Goal: Task Accomplishment & Management: Complete application form

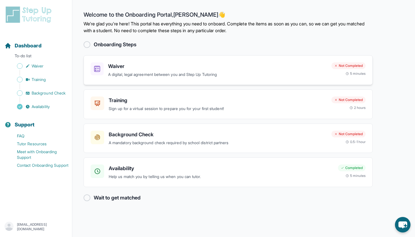
click at [282, 72] on p "A digital, legal agreement between you and Step Up Tutoring" at bounding box center [217, 74] width 219 height 6
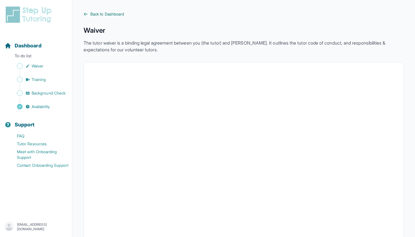
click at [109, 14] on span "Back to Dashboard" at bounding box center [107, 14] width 34 height 6
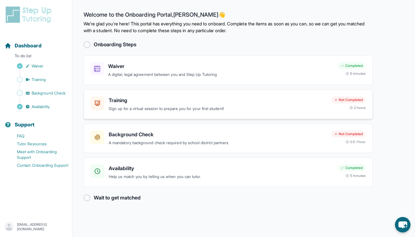
click at [280, 106] on p "Sign up for a virtual session to prepare you for your first student!" at bounding box center [218, 108] width 218 height 6
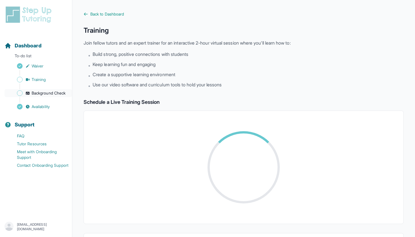
click at [43, 94] on span "Background Check" at bounding box center [49, 93] width 34 height 6
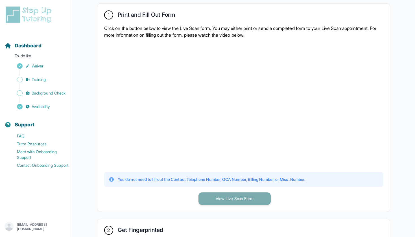
scroll to position [131, 0]
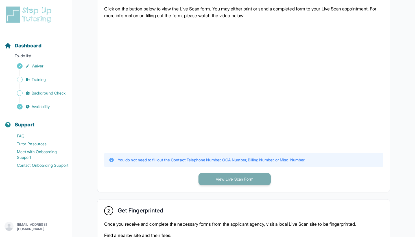
click at [228, 181] on button "View Live Scan Form" at bounding box center [234, 179] width 72 height 12
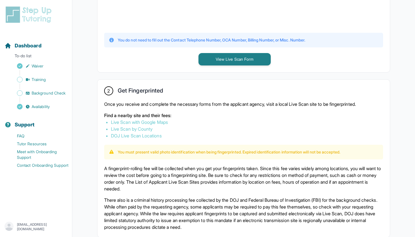
scroll to position [254, 0]
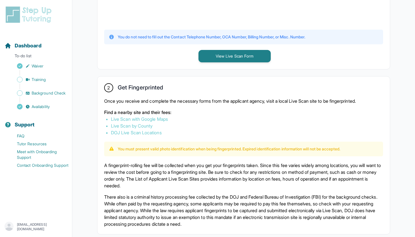
click at [182, 166] on p "A fingerprint-rolling fee will be collected when you get your fingerprints take…" at bounding box center [243, 175] width 279 height 27
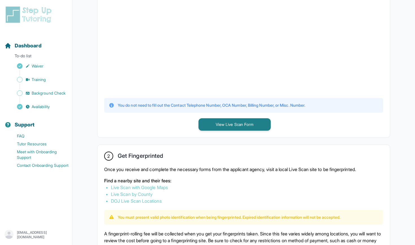
scroll to position [130, 0]
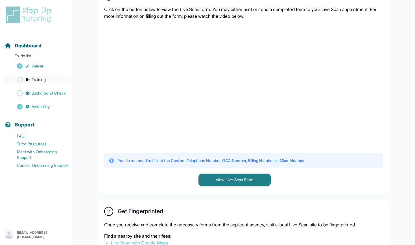
click at [41, 79] on span "Training" at bounding box center [39, 80] width 14 height 6
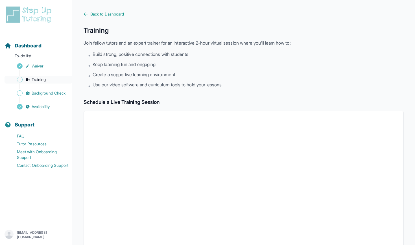
click at [41, 80] on span "Training" at bounding box center [39, 80] width 14 height 6
click at [110, 12] on span "Back to Dashboard" at bounding box center [107, 14] width 34 height 6
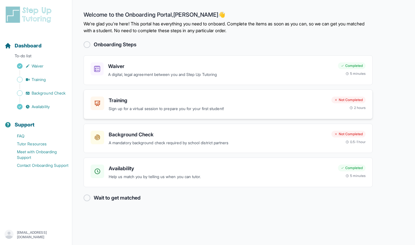
click at [162, 102] on h3 "Training" at bounding box center [218, 100] width 218 height 8
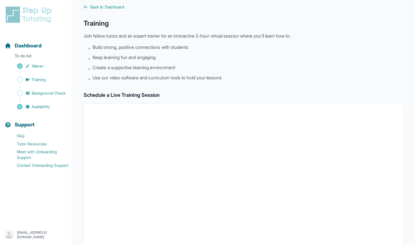
scroll to position [8, 0]
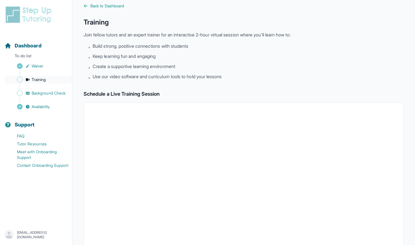
click at [41, 81] on span "Training" at bounding box center [39, 80] width 14 height 6
click at [52, 91] on span "Background Check" at bounding box center [49, 93] width 34 height 6
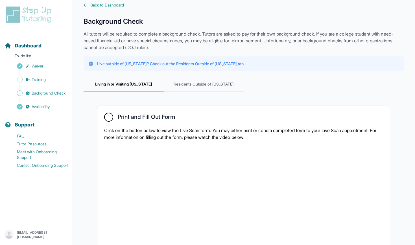
scroll to position [9, 0]
click at [49, 79] on link "Training" at bounding box center [38, 80] width 67 height 8
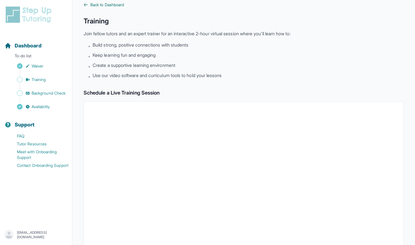
click at [87, 7] on icon at bounding box center [85, 5] width 5 height 5
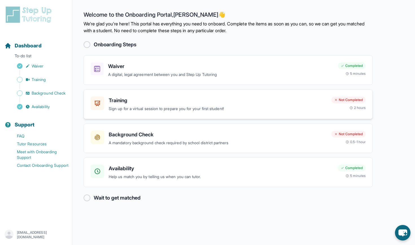
click at [246, 107] on p "Sign up for a virtual session to prepare you for your first student!" at bounding box center [218, 108] width 218 height 6
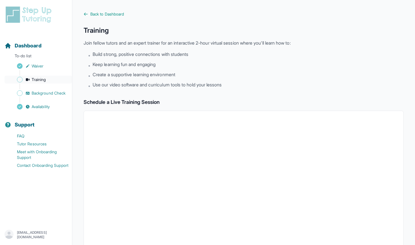
click at [35, 81] on span "Training" at bounding box center [39, 80] width 14 height 6
click at [89, 13] on link "Back to Dashboard" at bounding box center [243, 14] width 320 height 6
